Goal: Task Accomplishment & Management: Use online tool/utility

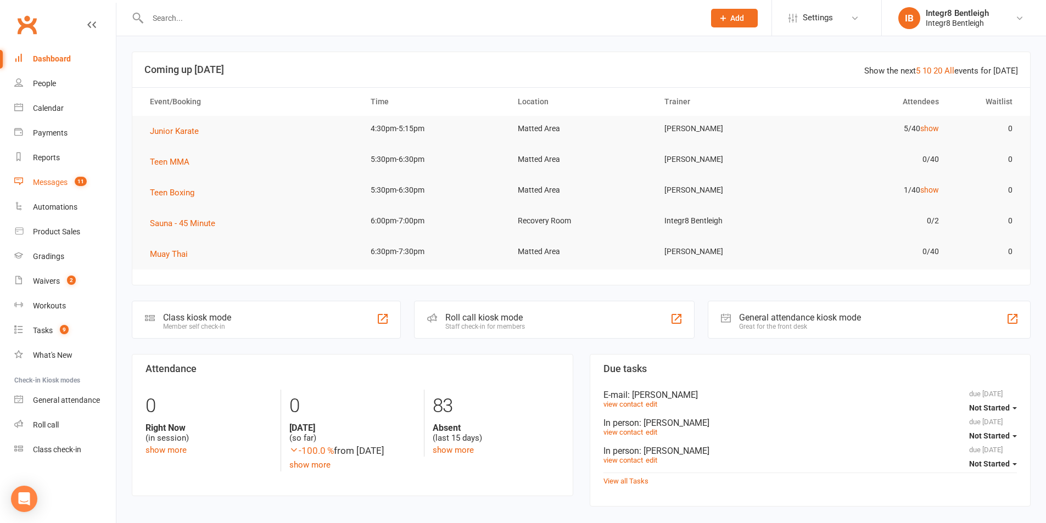
click at [71, 187] on link "Messages 11" at bounding box center [65, 182] width 102 height 25
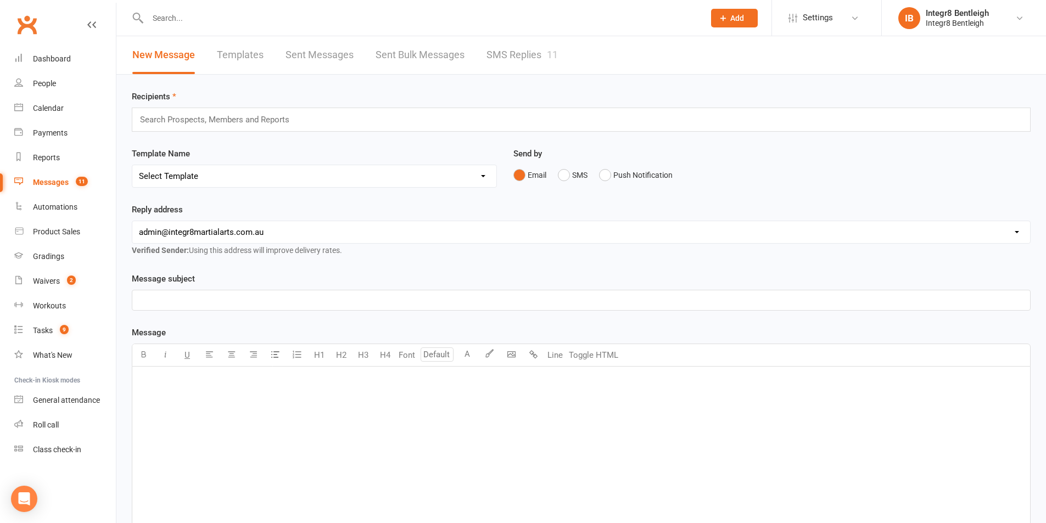
click at [525, 58] on link "SMS Replies 11" at bounding box center [521, 55] width 71 height 38
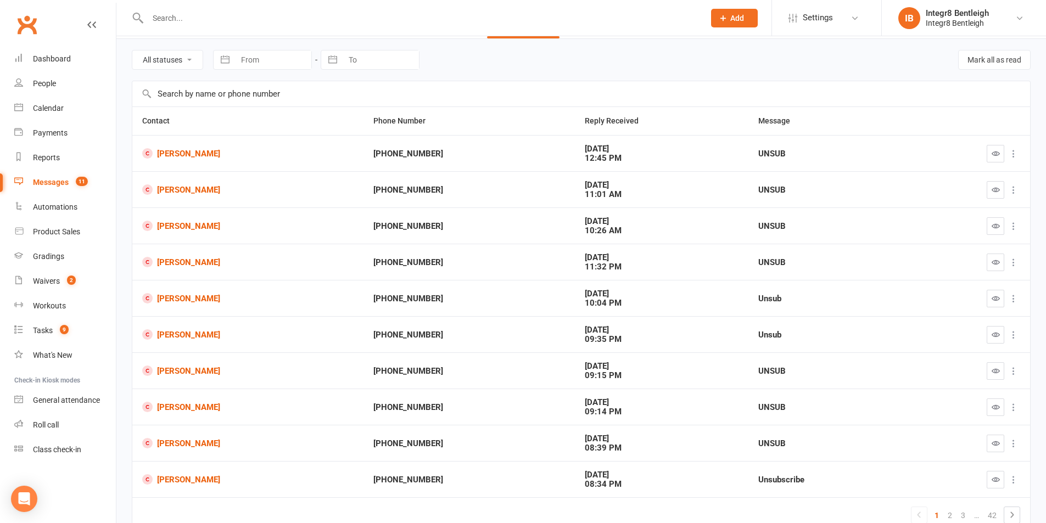
scroll to position [55, 0]
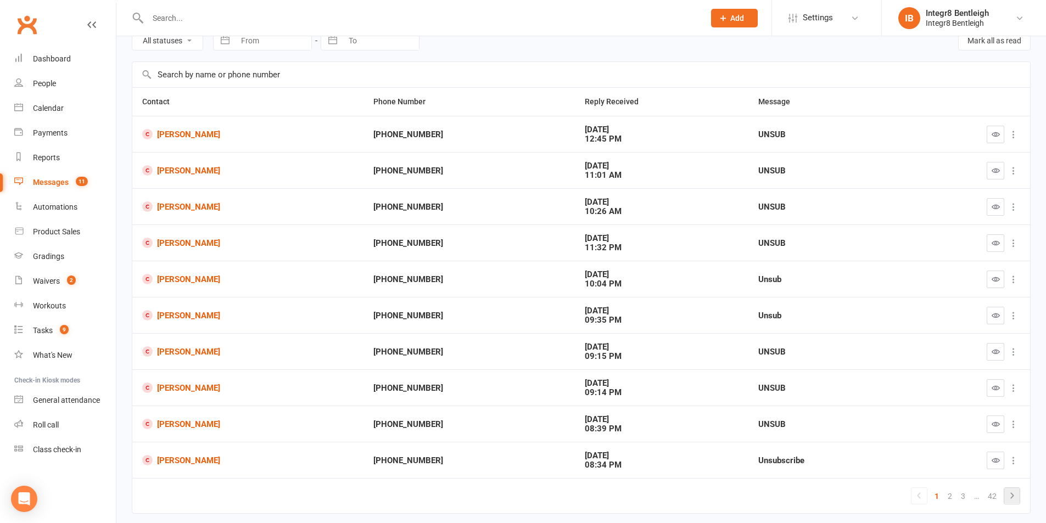
click at [1008, 495] on icon at bounding box center [1011, 495] width 13 height 13
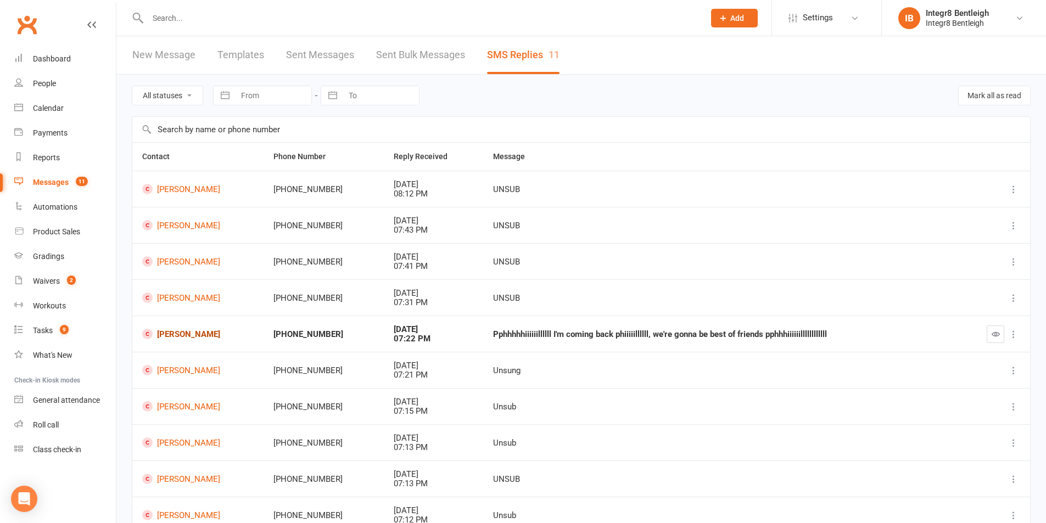
scroll to position [92, 0]
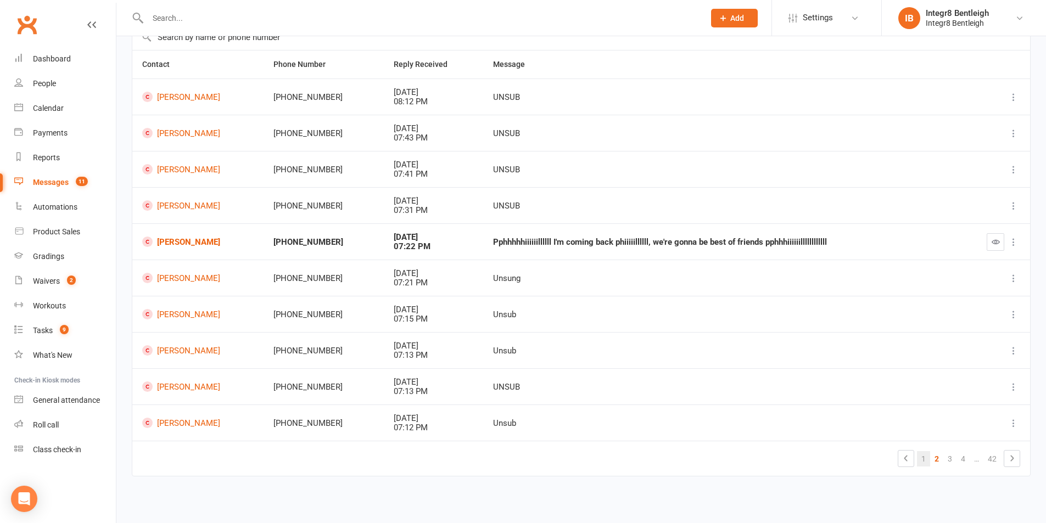
click at [919, 459] on link "1" at bounding box center [923, 458] width 13 height 15
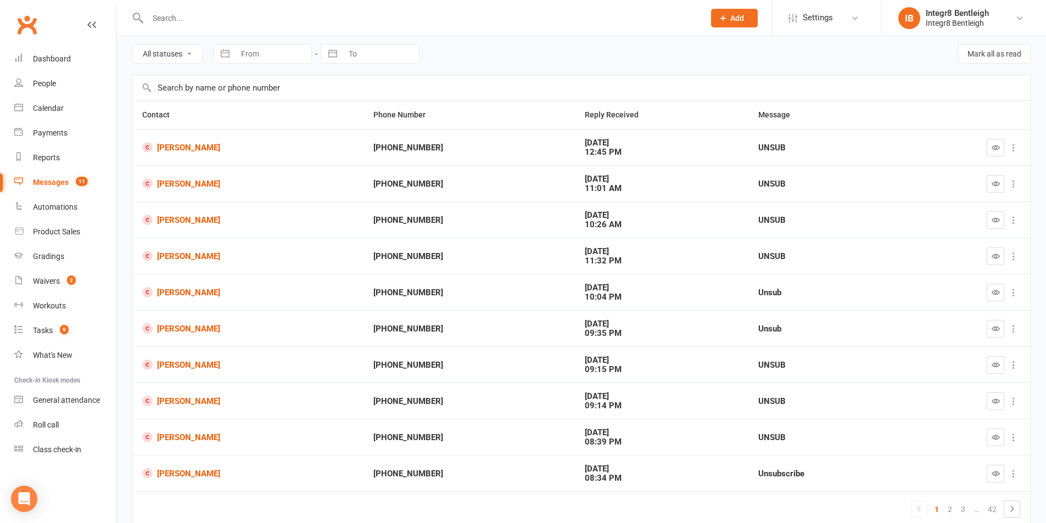
scroll to position [0, 0]
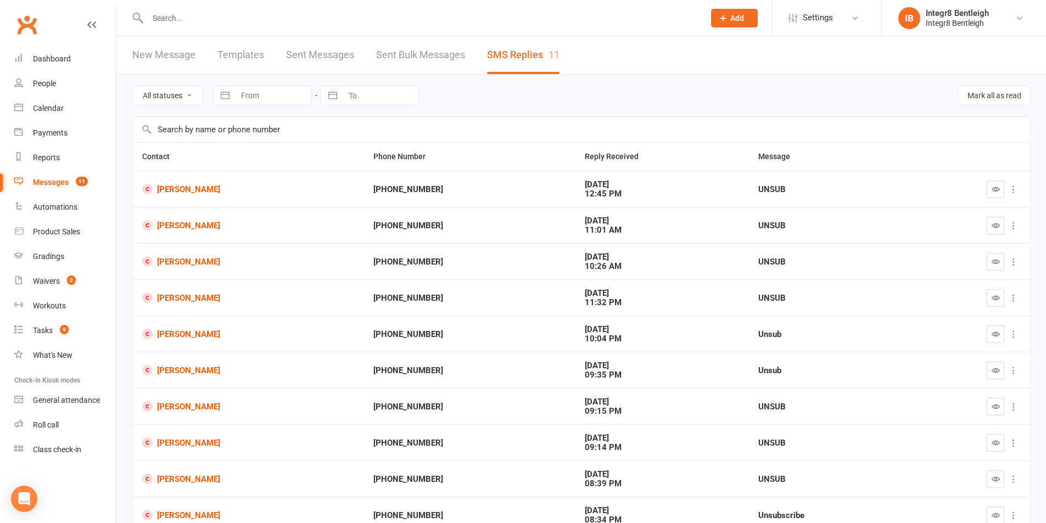
click at [225, 21] on input "text" at bounding box center [420, 17] width 552 height 15
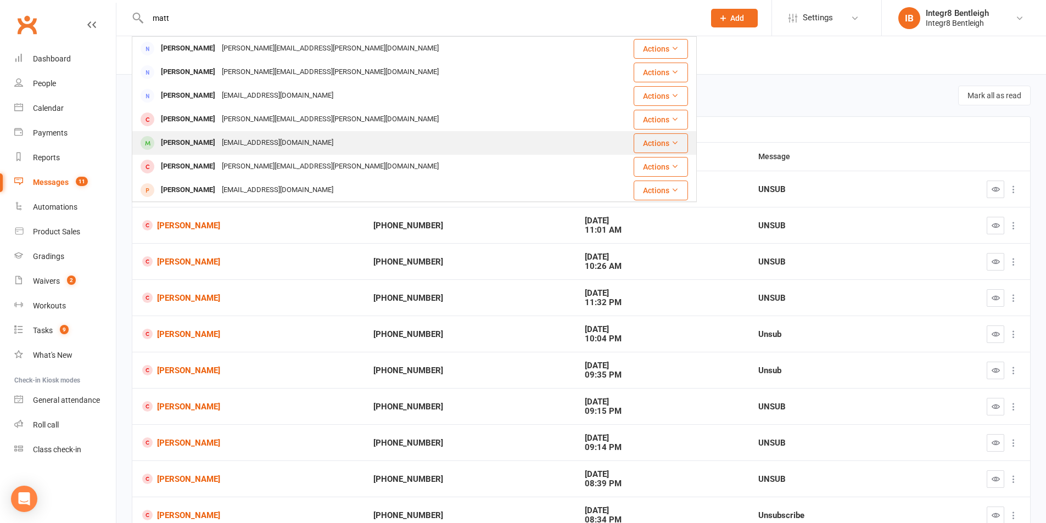
type input "matt"
click at [225, 139] on div "[EMAIL_ADDRESS][DOMAIN_NAME]" at bounding box center [277, 143] width 118 height 16
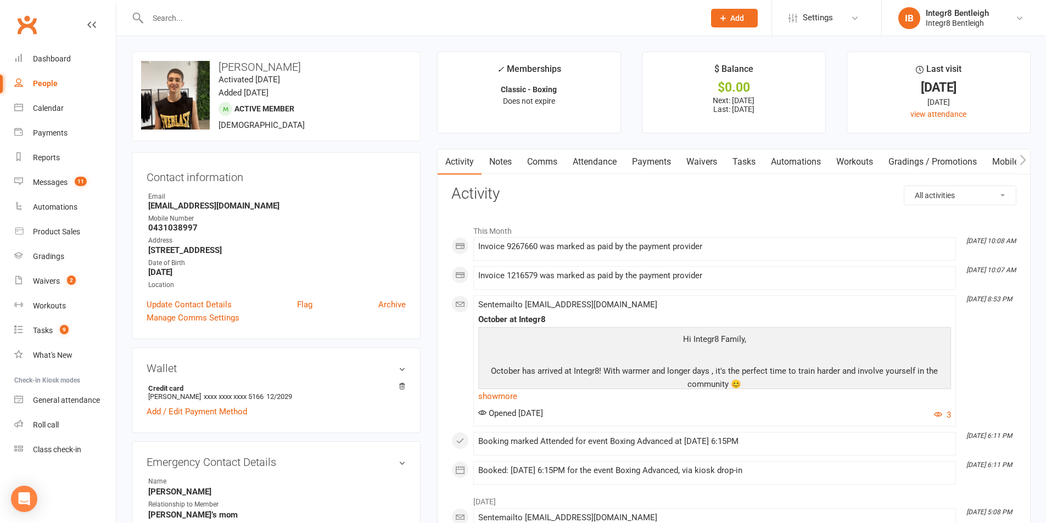
click at [503, 155] on link "Notes" at bounding box center [500, 161] width 38 height 25
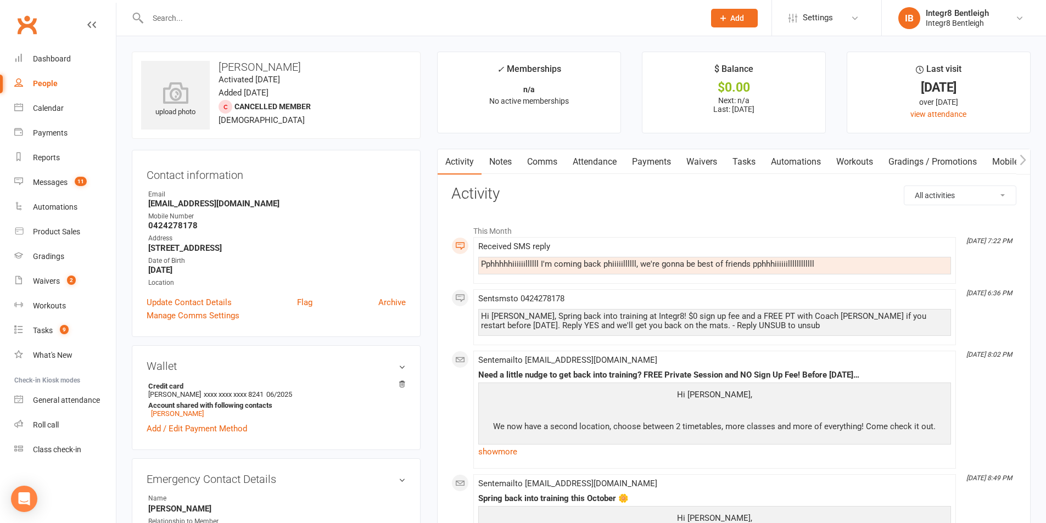
click at [509, 169] on link "Notes" at bounding box center [500, 161] width 38 height 25
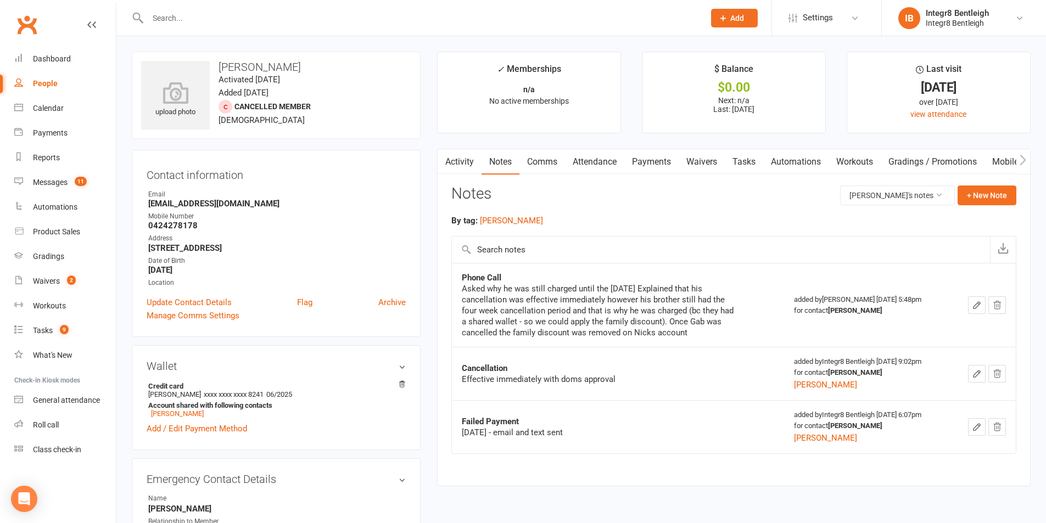
click at [463, 166] on link "Activity" at bounding box center [460, 161] width 44 height 25
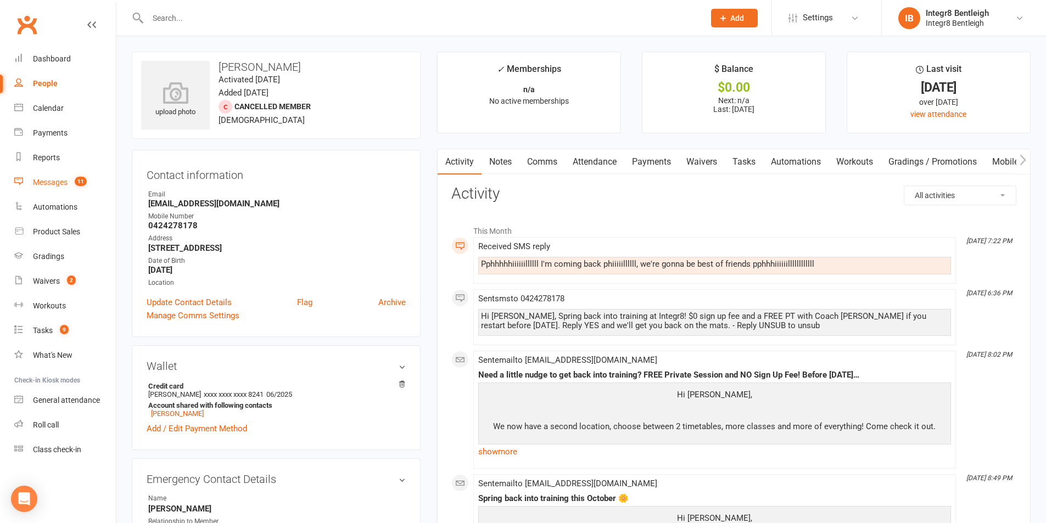
click at [78, 186] on span "11" at bounding box center [81, 181] width 12 height 9
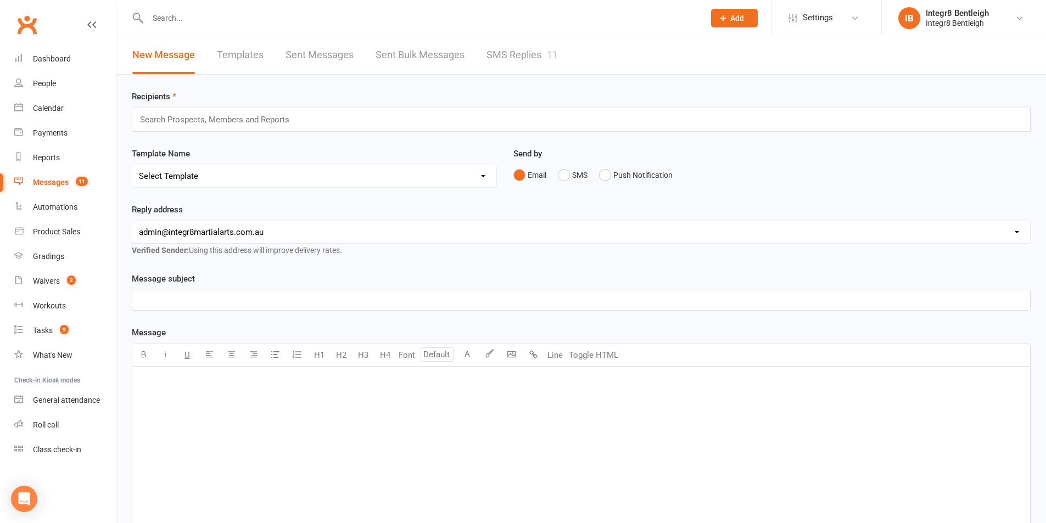
click at [511, 52] on link "SMS Replies 11" at bounding box center [521, 55] width 71 height 38
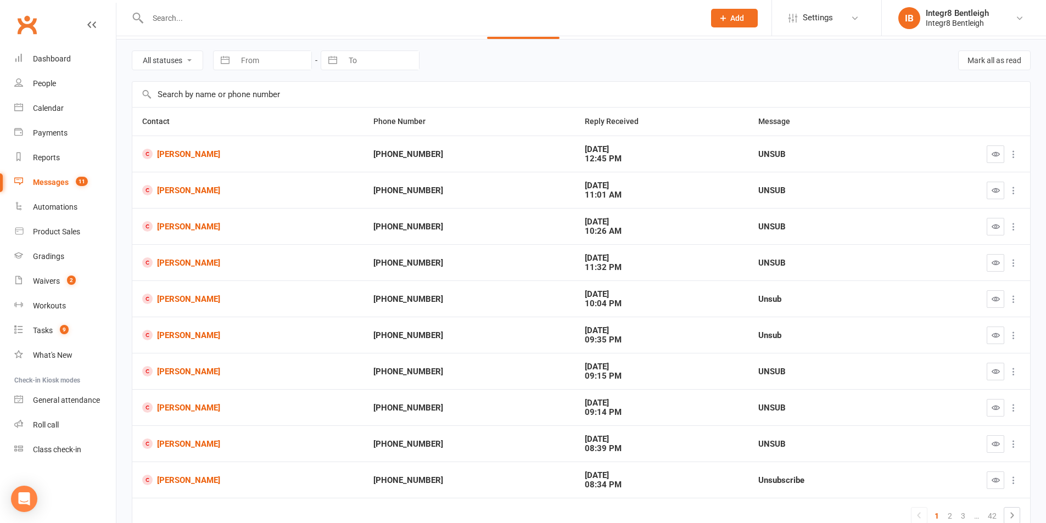
scroll to position [92, 0]
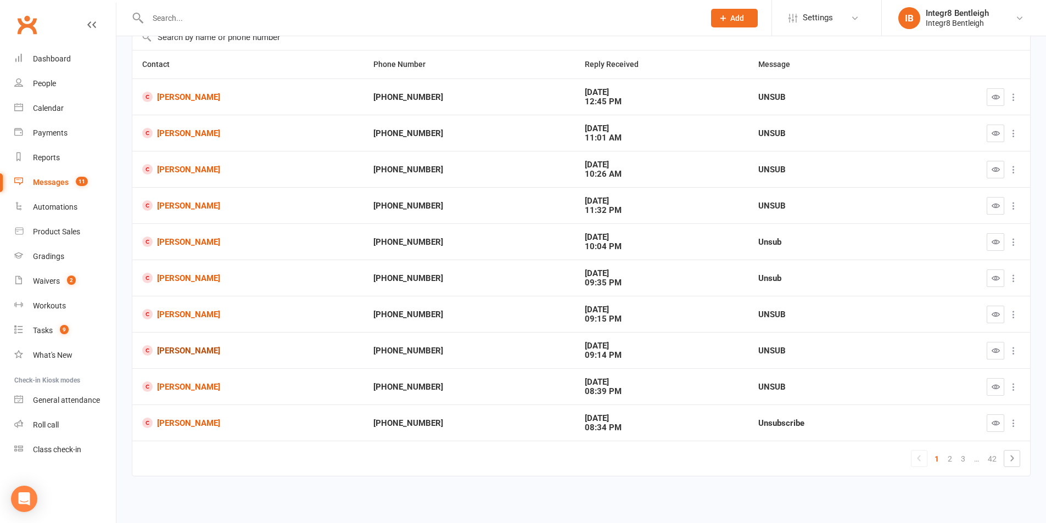
click at [196, 354] on link "[PERSON_NAME]" at bounding box center [247, 350] width 211 height 10
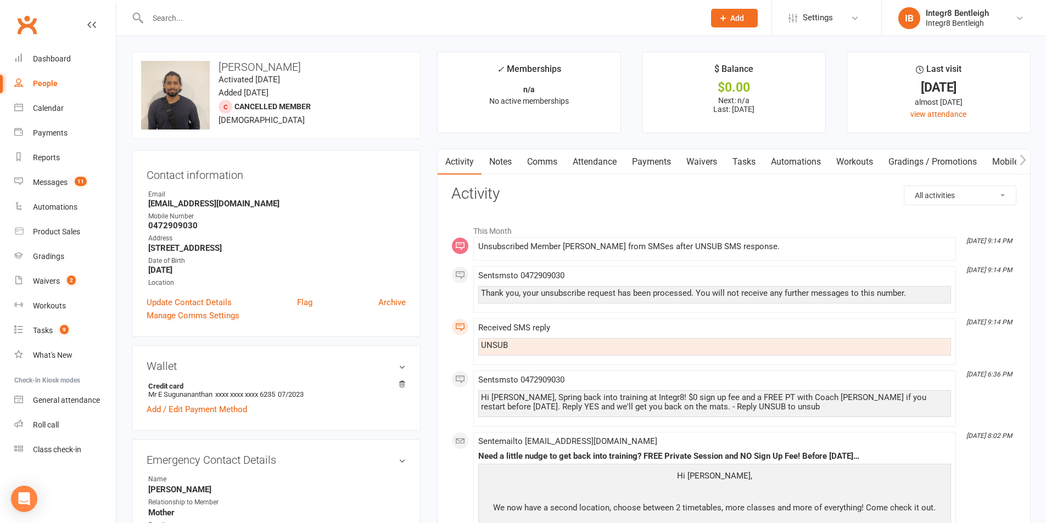
click at [507, 170] on link "Notes" at bounding box center [500, 161] width 38 height 25
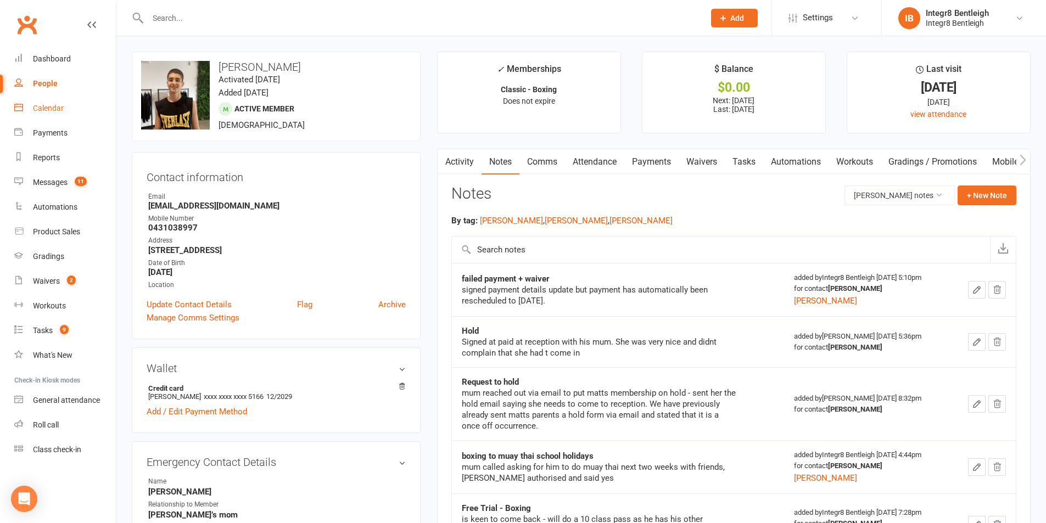
click at [63, 115] on link "Calendar" at bounding box center [65, 108] width 102 height 25
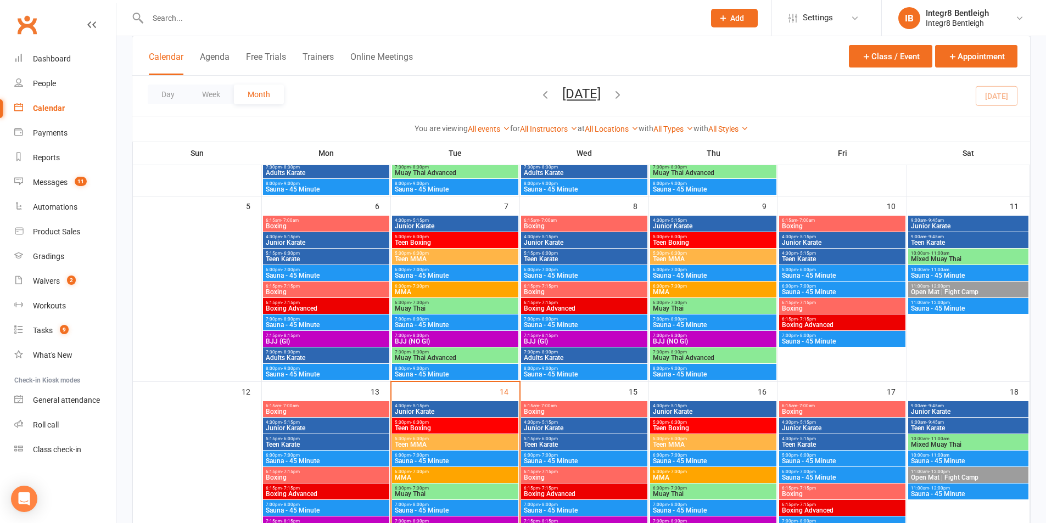
scroll to position [274, 0]
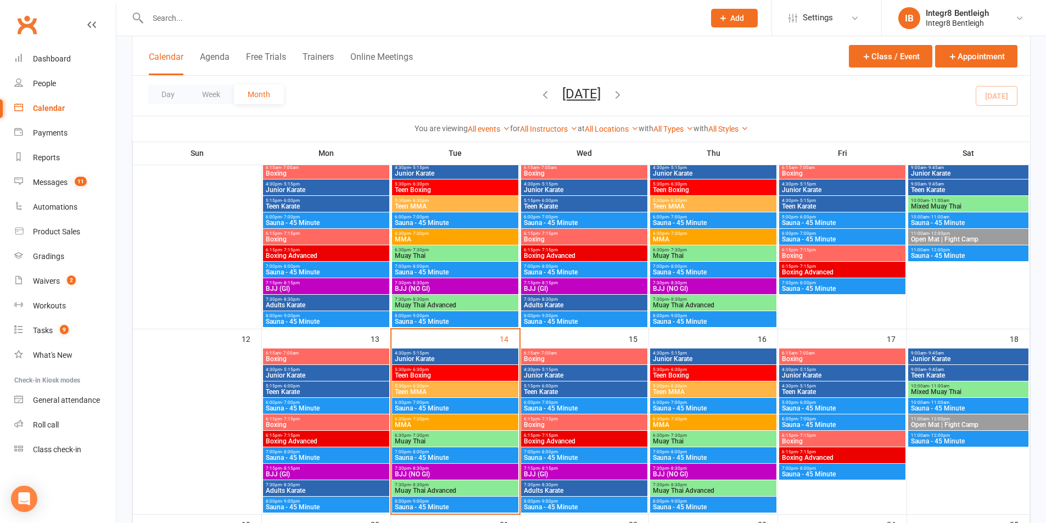
click at [413, 386] on span "- 6:30pm" at bounding box center [420, 386] width 18 height 5
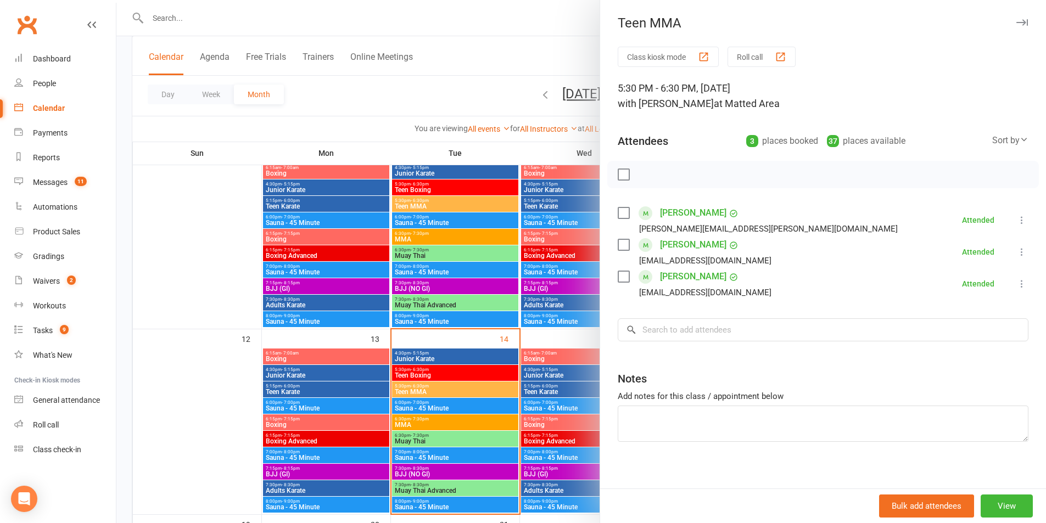
click at [413, 382] on div at bounding box center [580, 261] width 929 height 523
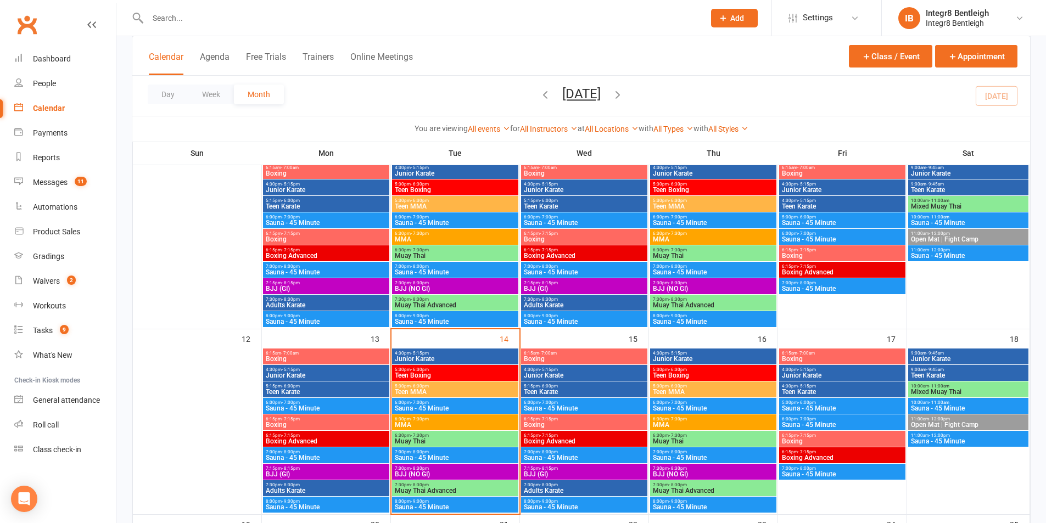
click at [418, 373] on span "Teen Boxing" at bounding box center [455, 375] width 122 height 7
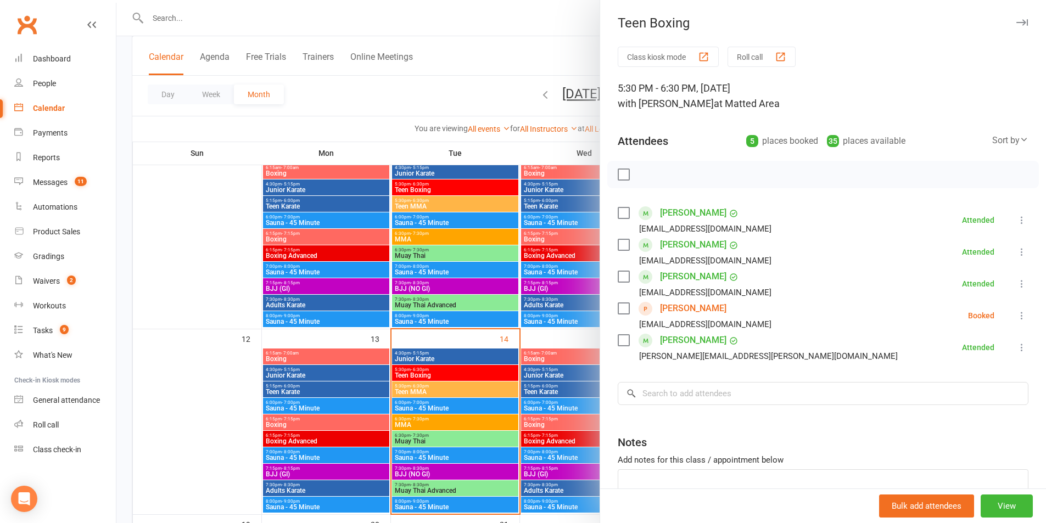
click at [685, 307] on link "Sam Holland" at bounding box center [693, 309] width 66 height 18
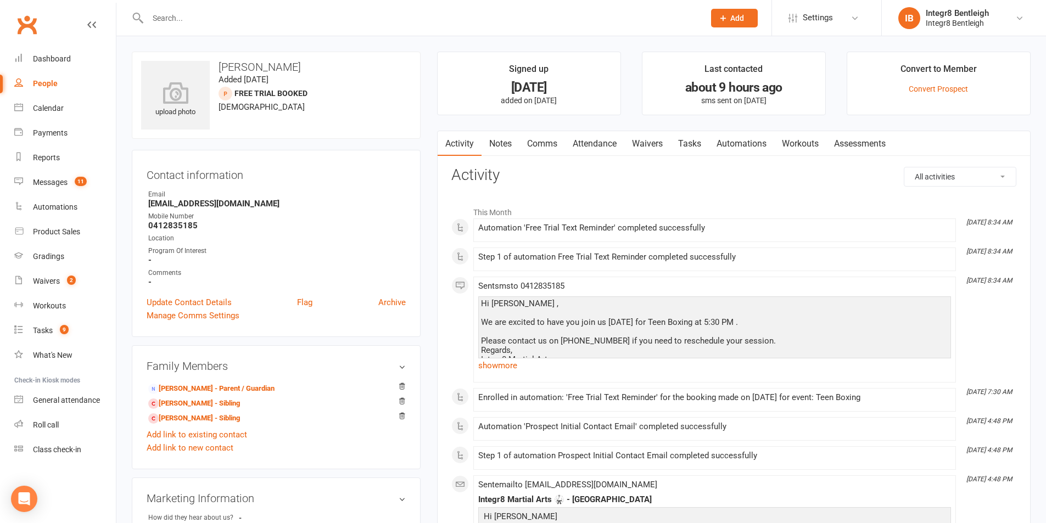
click at [500, 148] on link "Notes" at bounding box center [500, 143] width 38 height 25
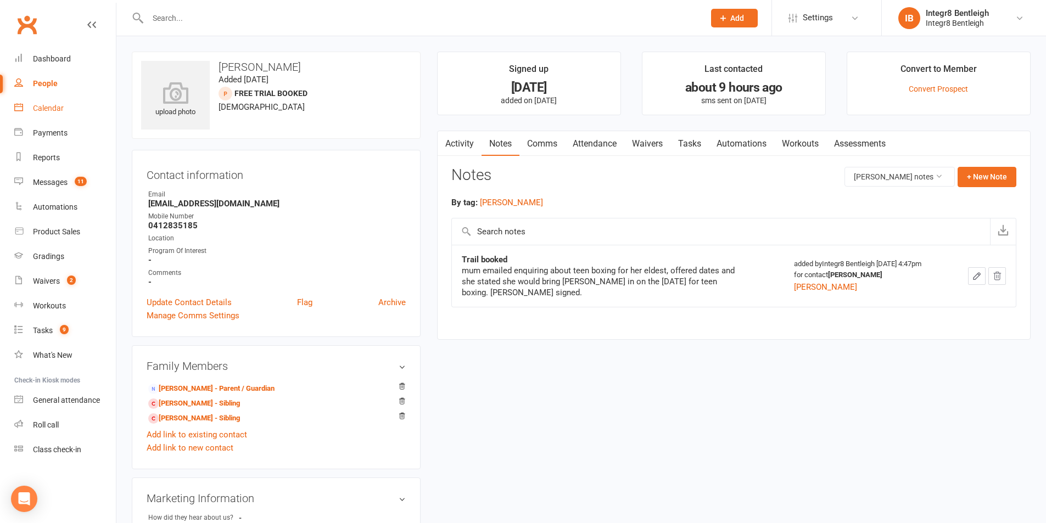
click at [58, 106] on div "Calendar" at bounding box center [48, 108] width 31 height 9
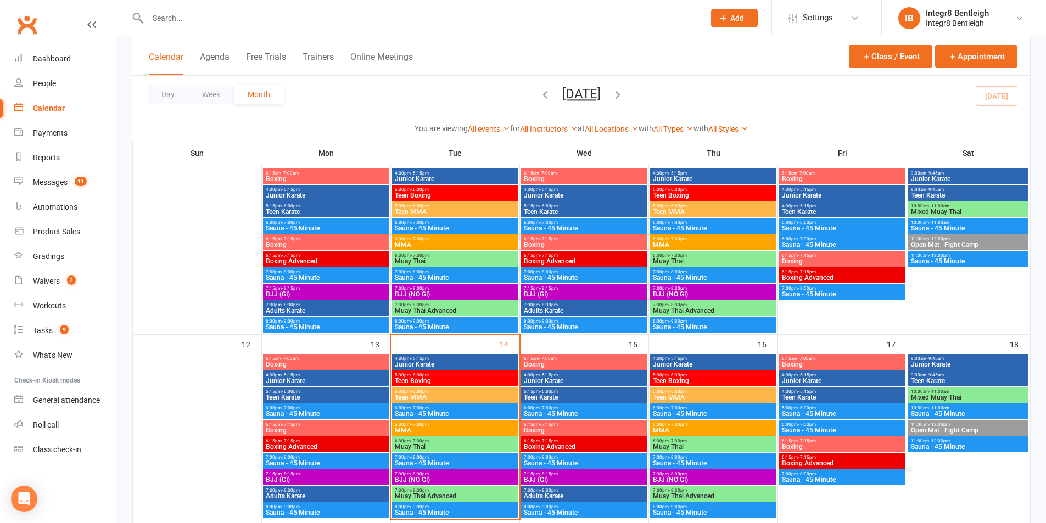
scroll to position [274, 0]
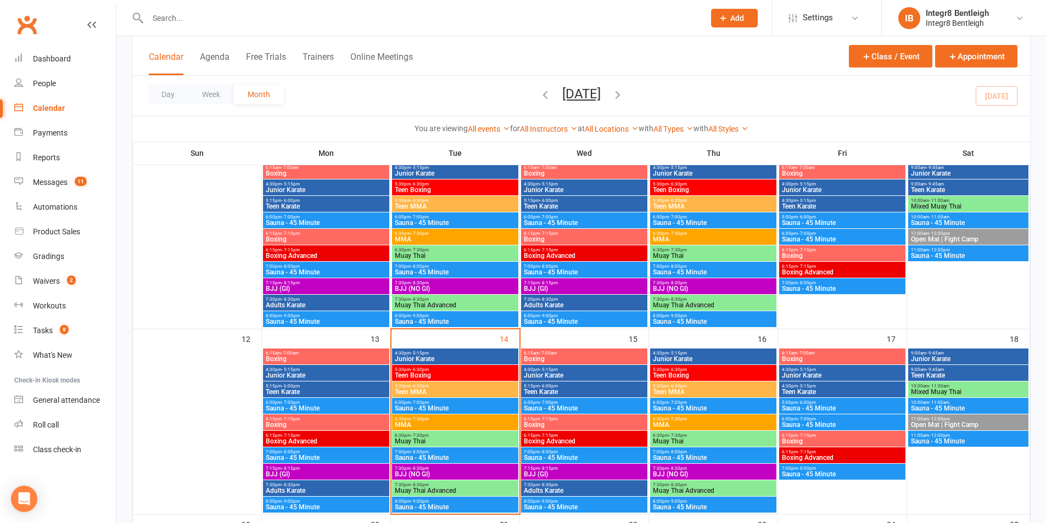
click at [458, 356] on span "Junior Karate" at bounding box center [455, 359] width 122 height 7
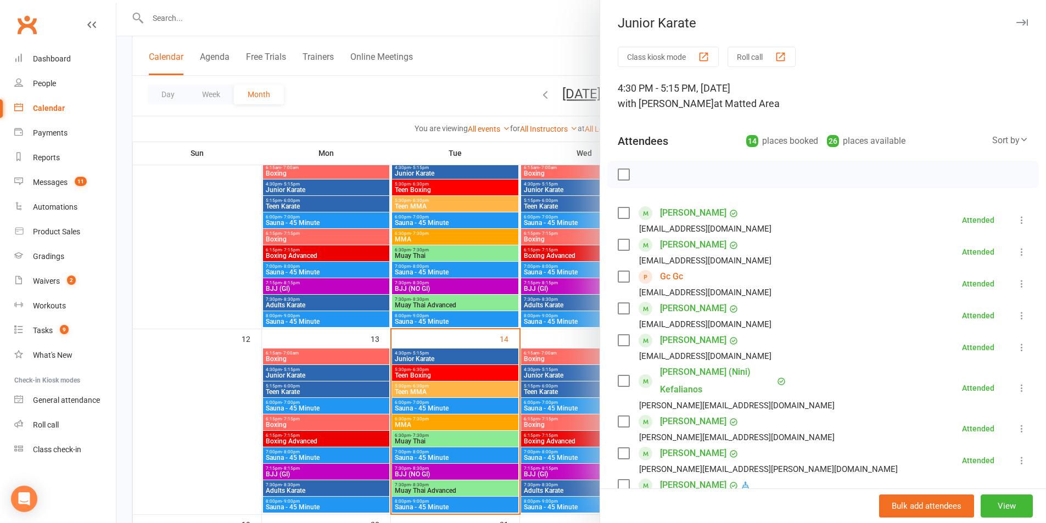
click at [670, 279] on link "Gc Gc" at bounding box center [671, 277] width 23 height 18
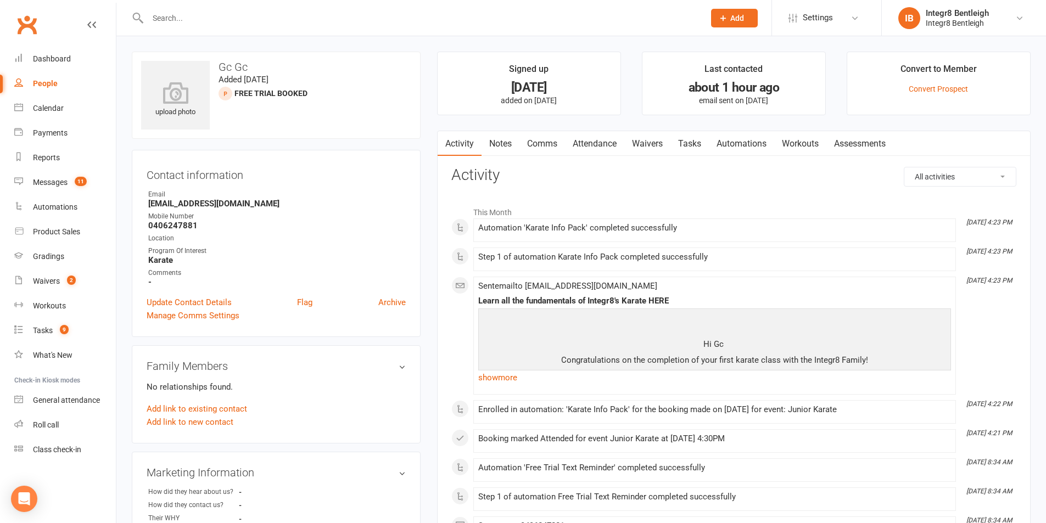
click at [516, 150] on link "Notes" at bounding box center [500, 143] width 38 height 25
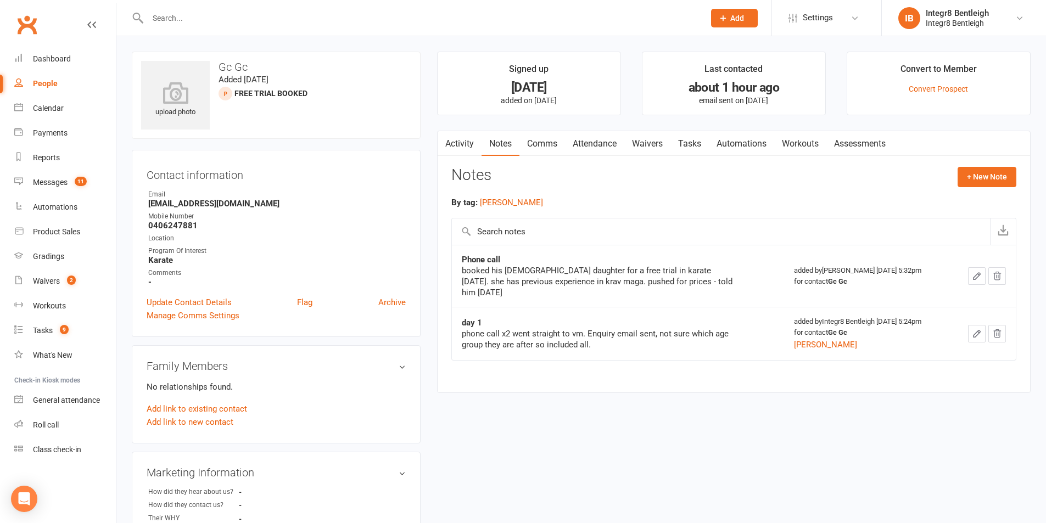
click at [647, 139] on link "Waivers" at bounding box center [647, 143] width 46 height 25
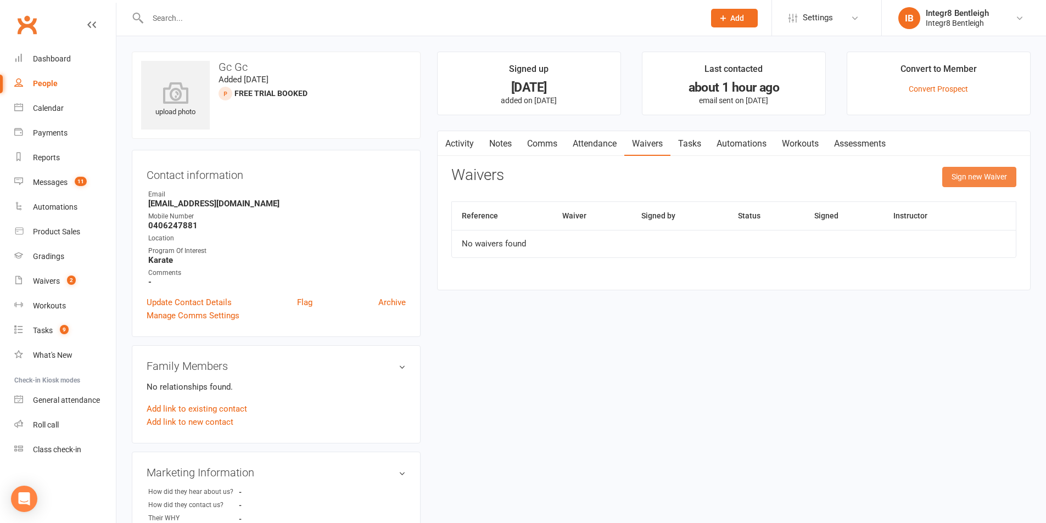
click at [947, 172] on button "Sign new Waiver" at bounding box center [979, 177] width 74 height 20
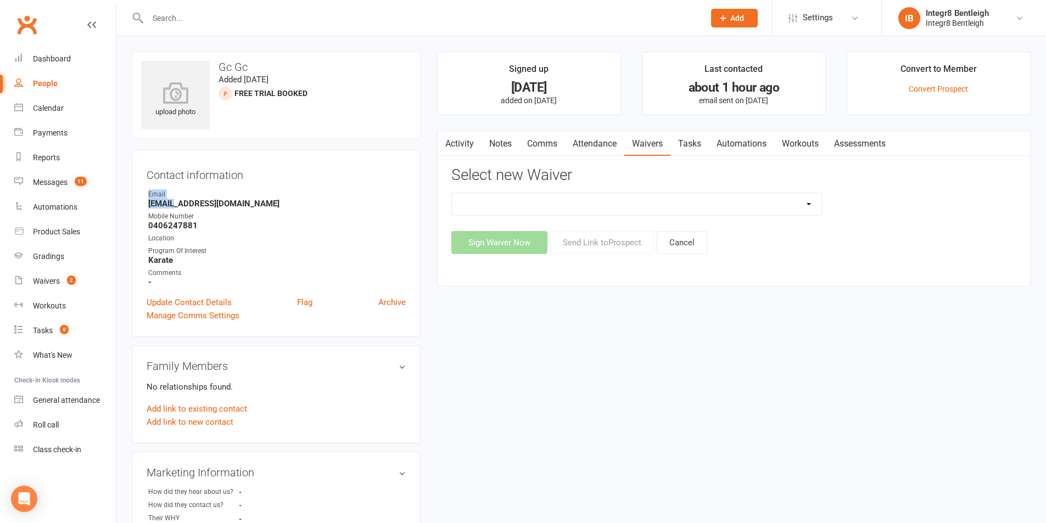
drag, startPoint x: 144, startPoint y: 200, endPoint x: 175, endPoint y: 200, distance: 30.7
click at [175, 200] on div "Contact information Owner Email Chhabragaurav555@gmail.com Mobile Number 040624…" at bounding box center [276, 243] width 289 height 187
click at [175, 200] on strong "Chhabragaurav555@gmail.com" at bounding box center [276, 204] width 257 height 10
click at [519, 207] on select "10 Class Pass Cancellation Free Trial Hold Membership Document Mobility Worksho…" at bounding box center [637, 204] width 370 height 22
select select "10847"
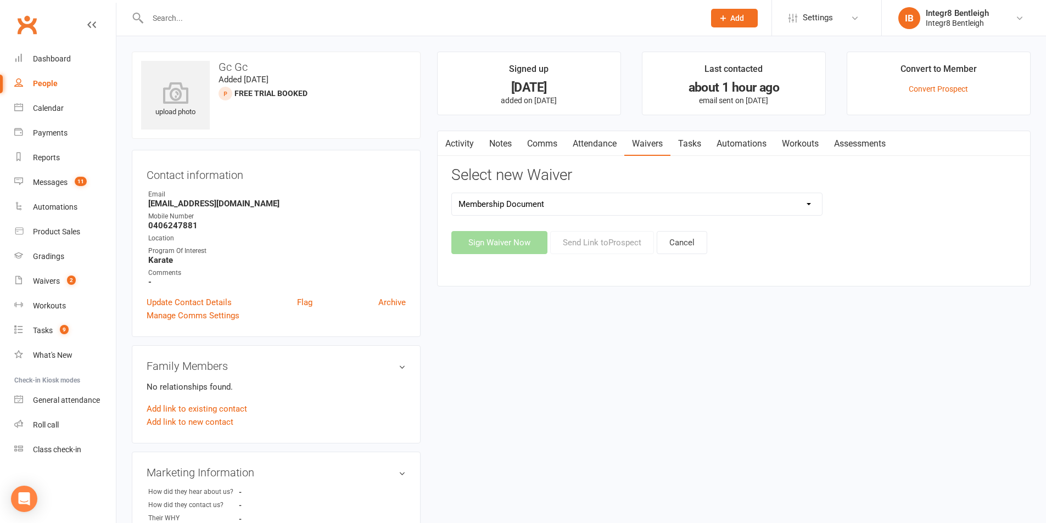
click at [452, 193] on select "10 Class Pass Cancellation Free Trial Hold Membership Document Mobility Worksho…" at bounding box center [637, 204] width 370 height 22
click at [581, 245] on button "Send Link to Prospect" at bounding box center [602, 242] width 104 height 23
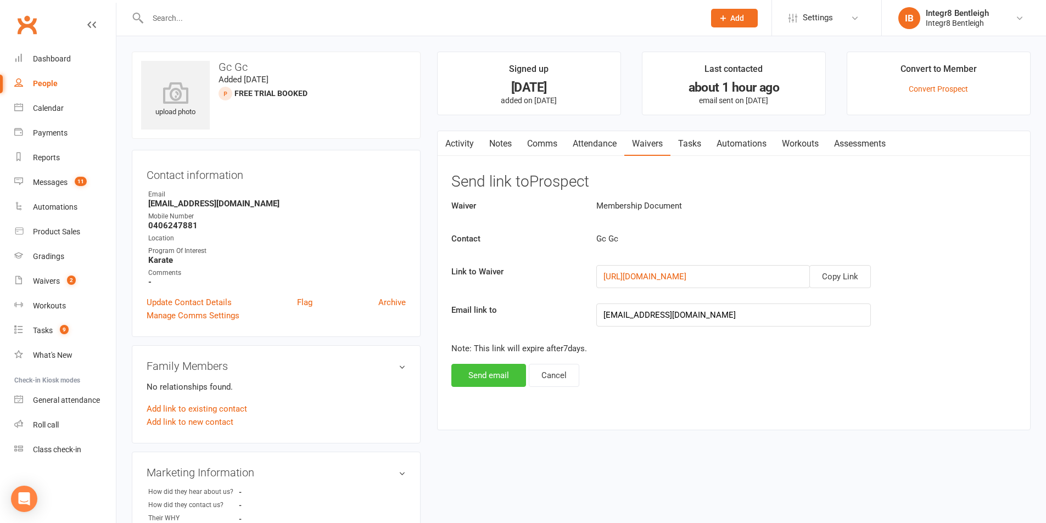
click at [508, 372] on button "Send email" at bounding box center [488, 375] width 75 height 23
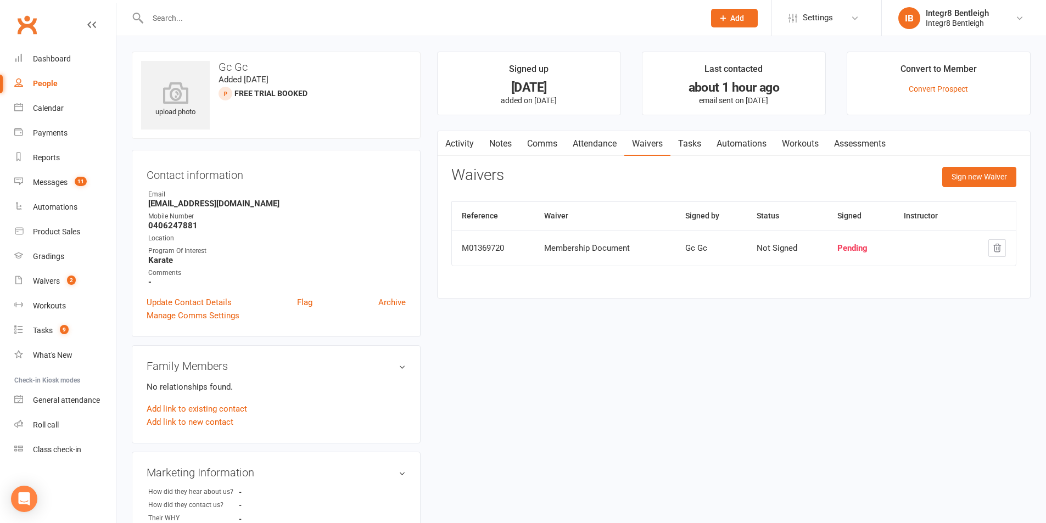
click at [629, 328] on div "upload photo Gc Gc Added 12 October, 2025 Free Trial Booked prospect Contact in…" at bounding box center [581, 477] width 915 height 851
